Goal: Find specific page/section: Find specific page/section

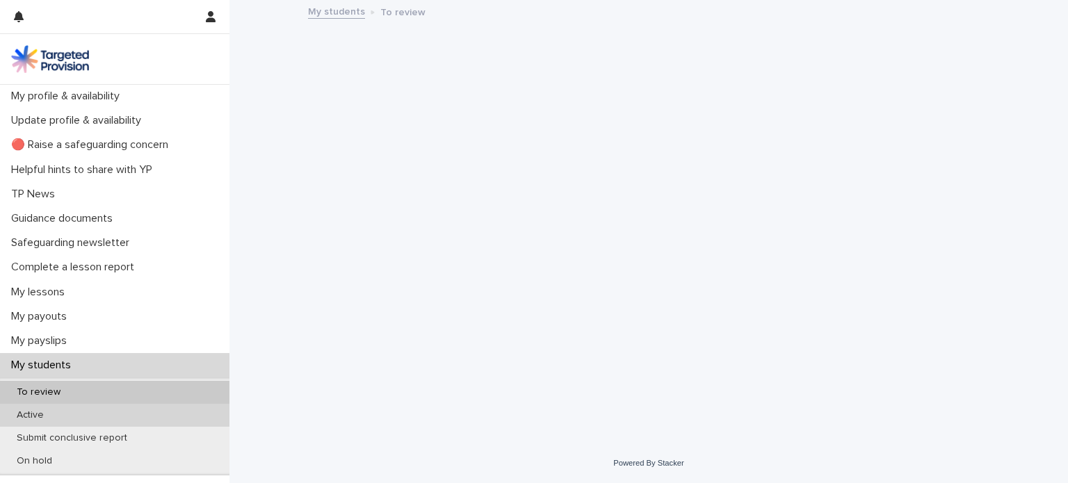
click at [128, 415] on div "Active" at bounding box center [115, 415] width 230 height 23
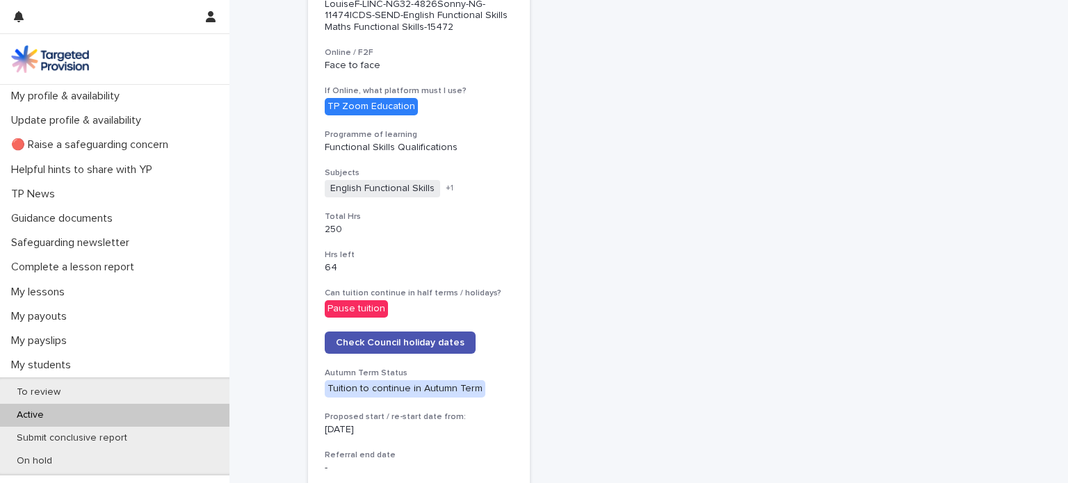
scroll to position [494, 0]
click at [454, 338] on span "Check Council holiday dates" at bounding box center [400, 342] width 129 height 10
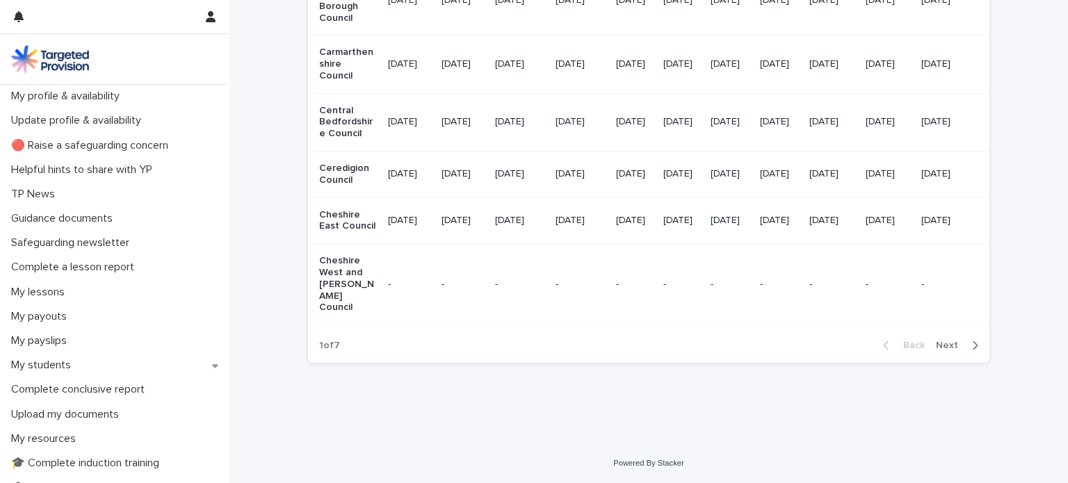
scroll to position [1803, 0]
click at [957, 351] on span "Next" at bounding box center [951, 346] width 31 height 10
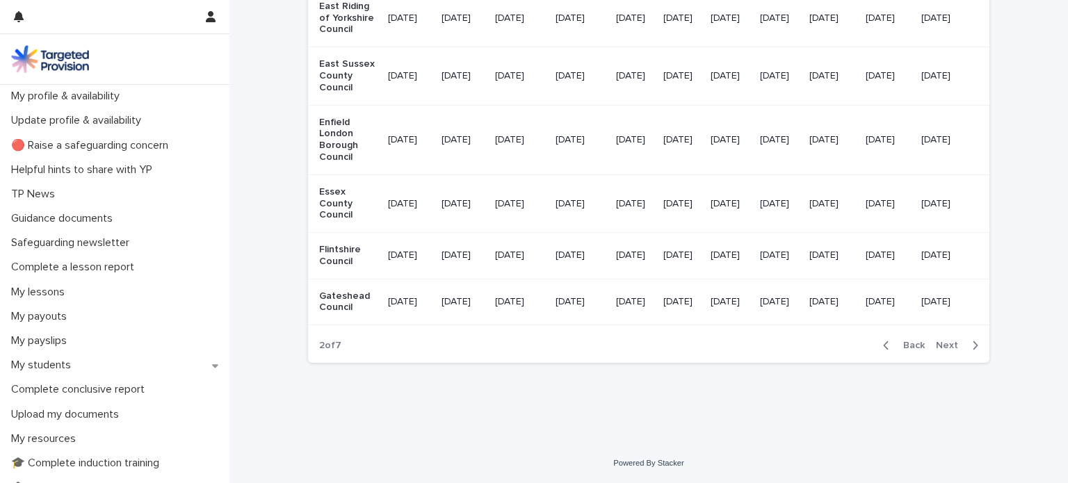
scroll to position [1753, 0]
click at [950, 349] on span "Next" at bounding box center [951, 346] width 31 height 10
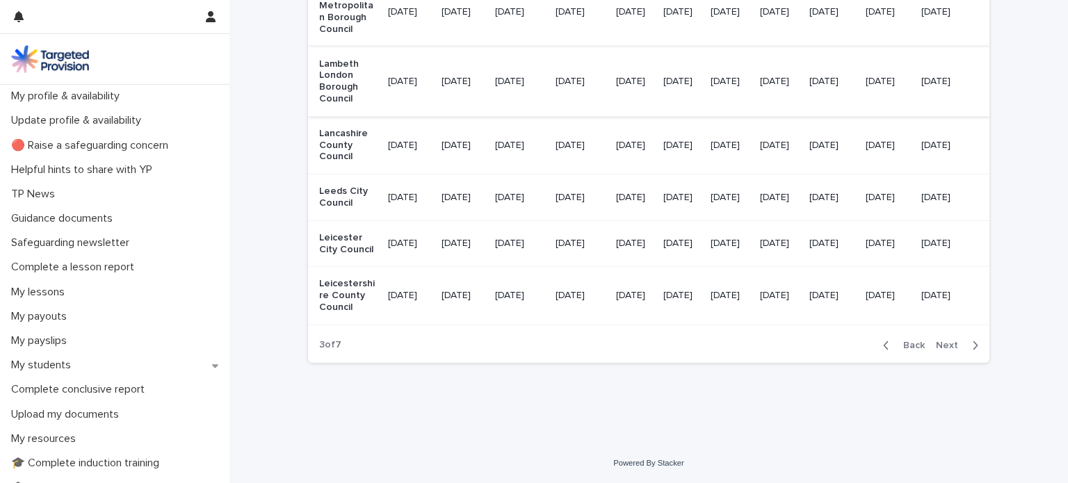
scroll to position [1876, 0]
click at [949, 346] on span "Next" at bounding box center [951, 346] width 31 height 10
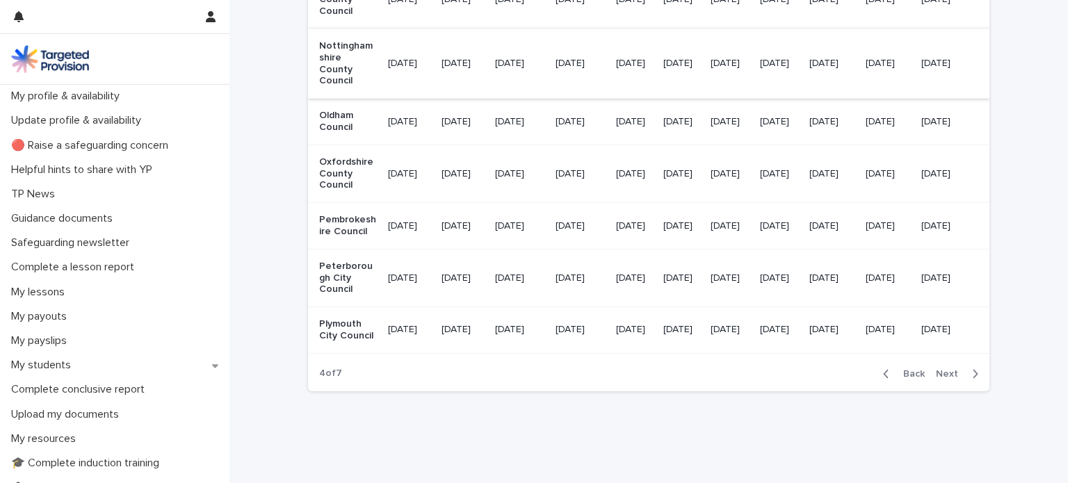
scroll to position [1616, 0]
